Goal: Information Seeking & Learning: Learn about a topic

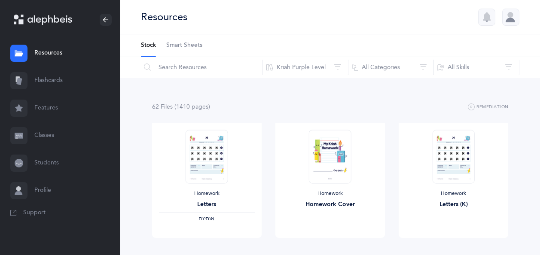
click at [56, 80] on link "Flashcards" at bounding box center [60, 80] width 120 height 27
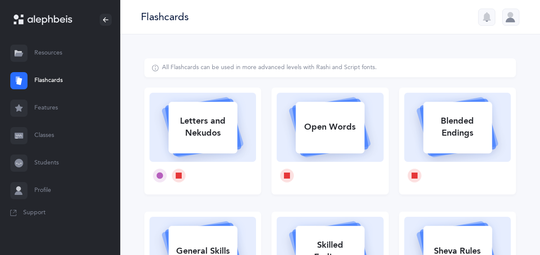
click at [196, 131] on div "Letters and Nekudos" at bounding box center [202, 127] width 69 height 34
select select
select select "single"
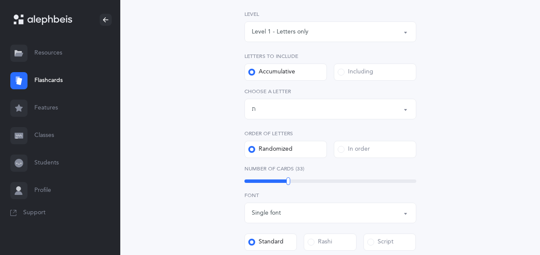
scroll to position [134, 0]
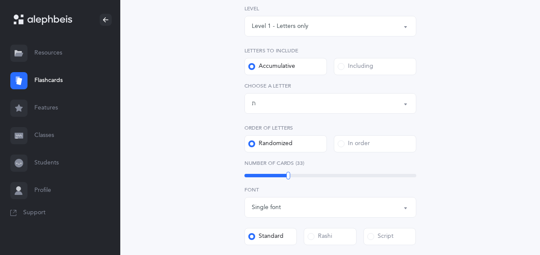
click at [329, 100] on div "Letters up until: ת" at bounding box center [330, 103] width 157 height 15
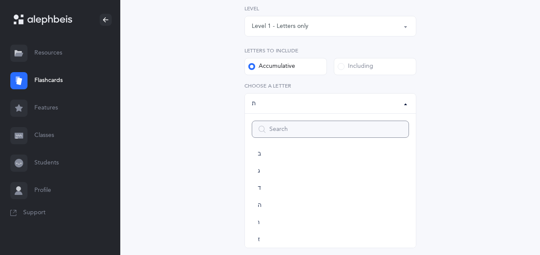
scroll to position [41, 0]
click at [261, 186] on link "ד" at bounding box center [330, 187] width 157 height 17
select select "4"
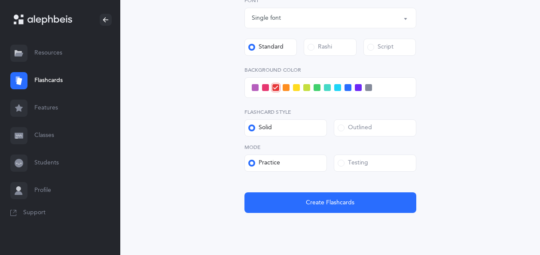
scroll to position [324, 0]
